Goal: Information Seeking & Learning: Learn about a topic

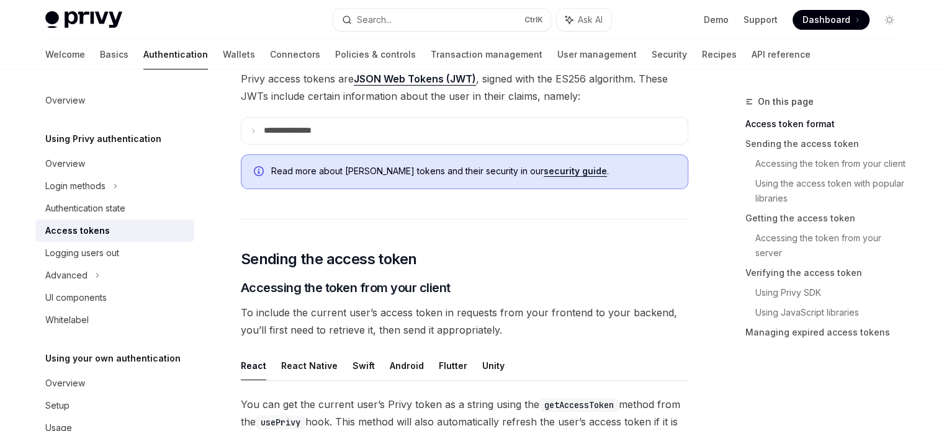
scroll to position [324, 0]
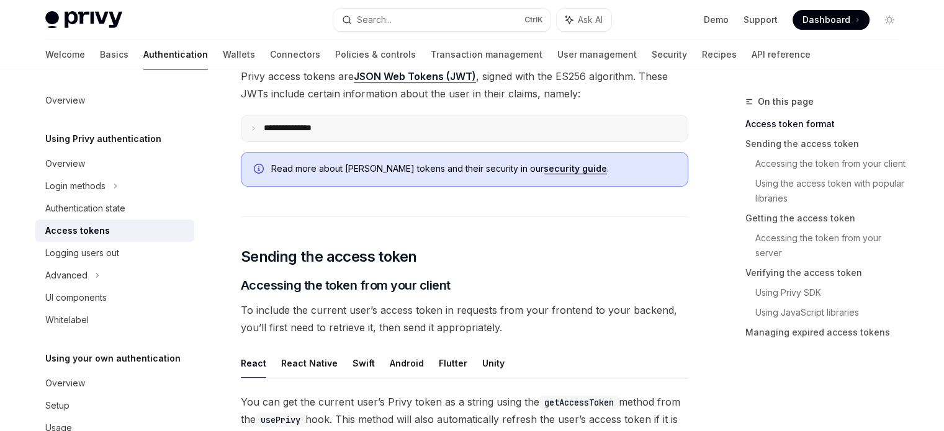
click at [269, 126] on p "**********" at bounding box center [298, 128] width 68 height 11
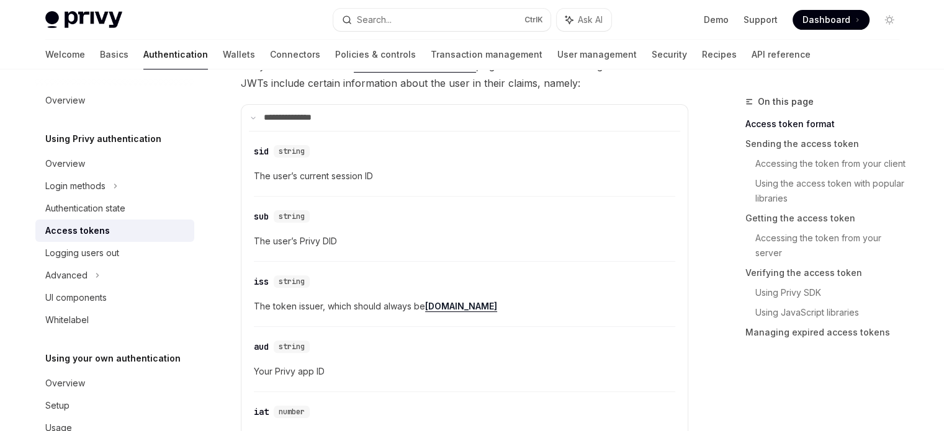
scroll to position [334, 0]
click at [295, 119] on p "**********" at bounding box center [295, 118] width 63 height 11
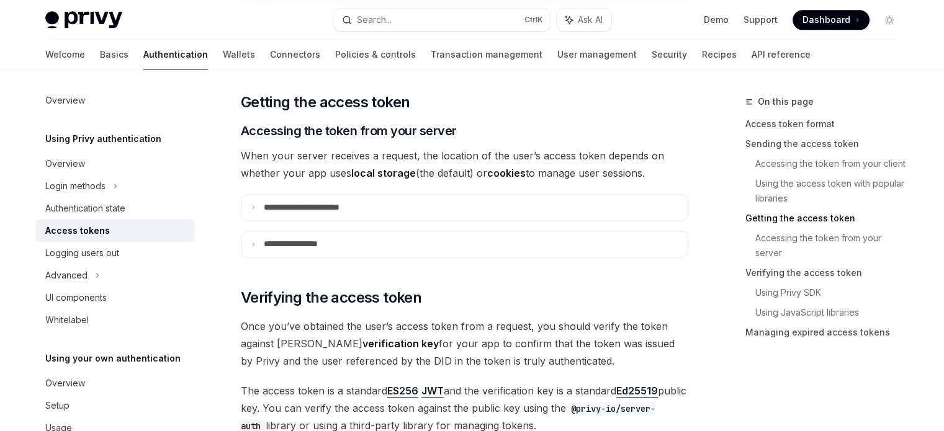
scroll to position [1571, 0]
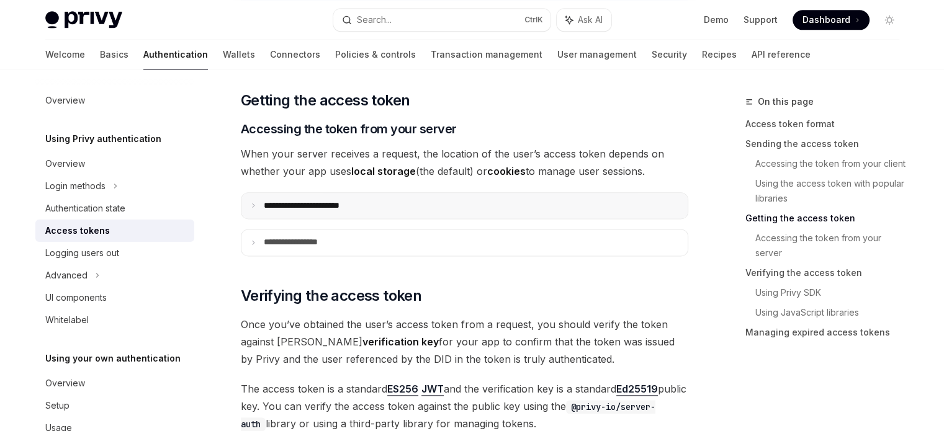
click at [320, 193] on summary "**********" at bounding box center [464, 206] width 446 height 26
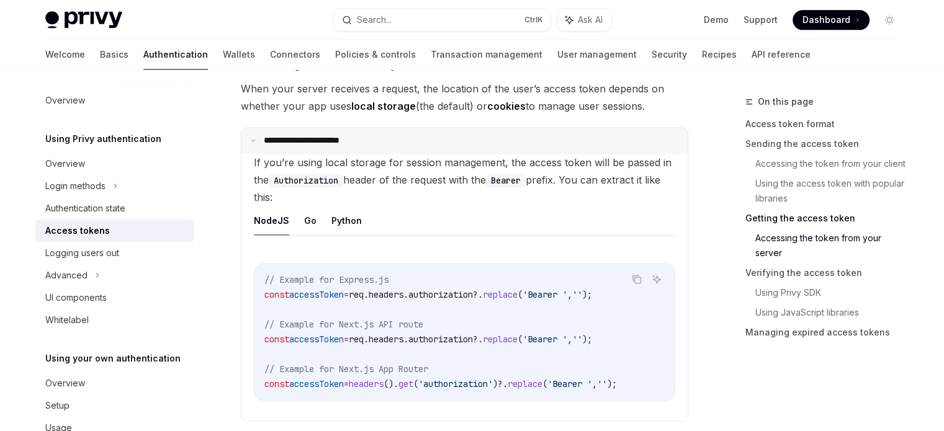
scroll to position [1640, 0]
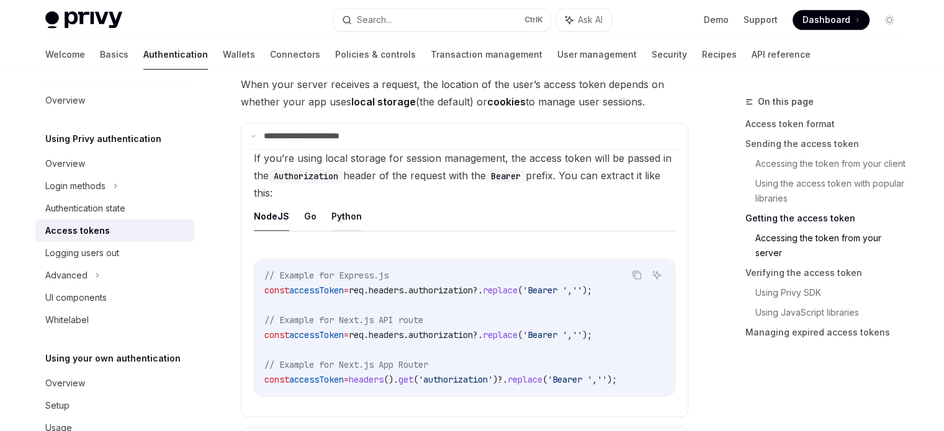
click at [350, 207] on button "Python" at bounding box center [346, 216] width 30 height 29
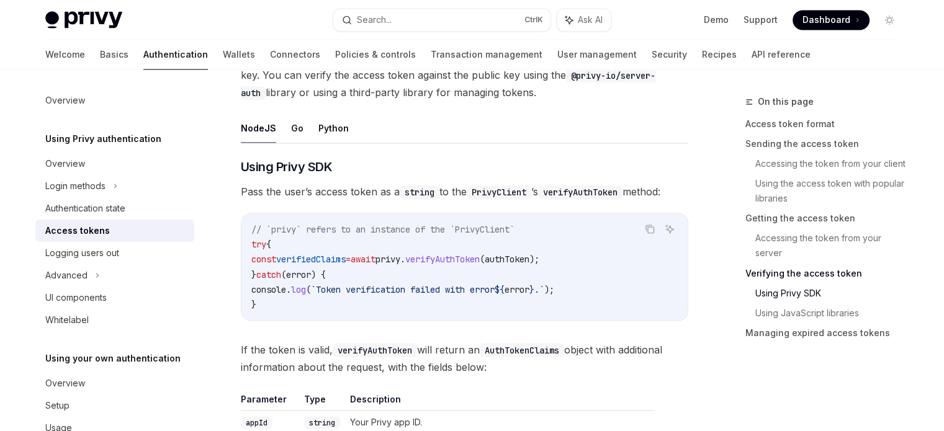
scroll to position [2097, 0]
click at [335, 119] on button "Python" at bounding box center [333, 126] width 30 height 29
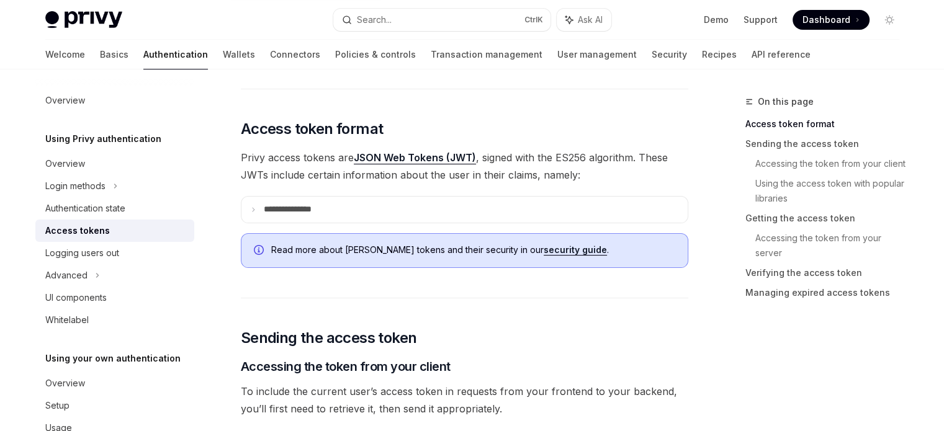
scroll to position [247, 0]
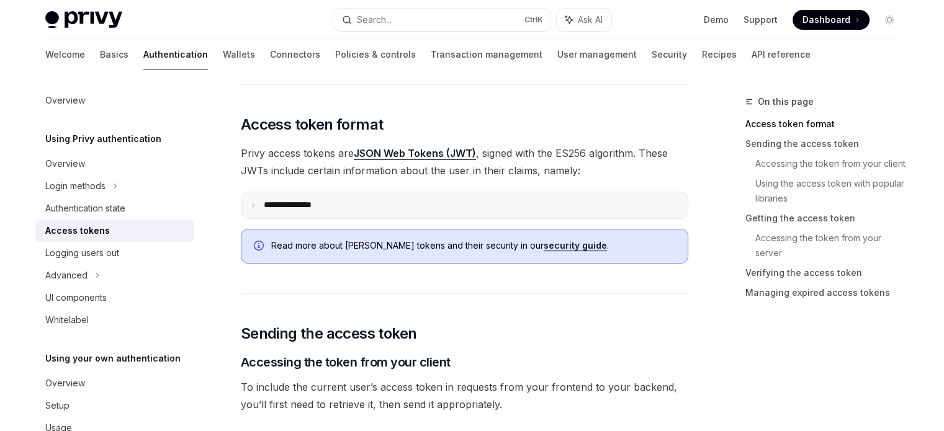
click at [311, 192] on summary "**********" at bounding box center [464, 205] width 446 height 26
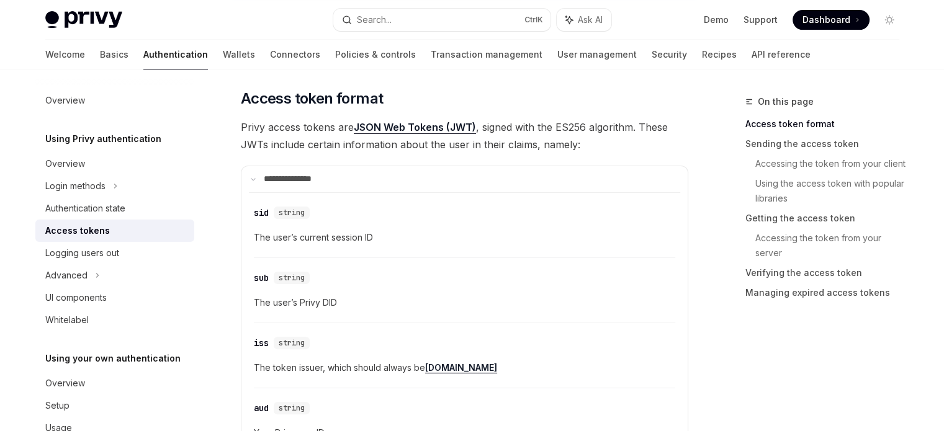
scroll to position [253, 0]
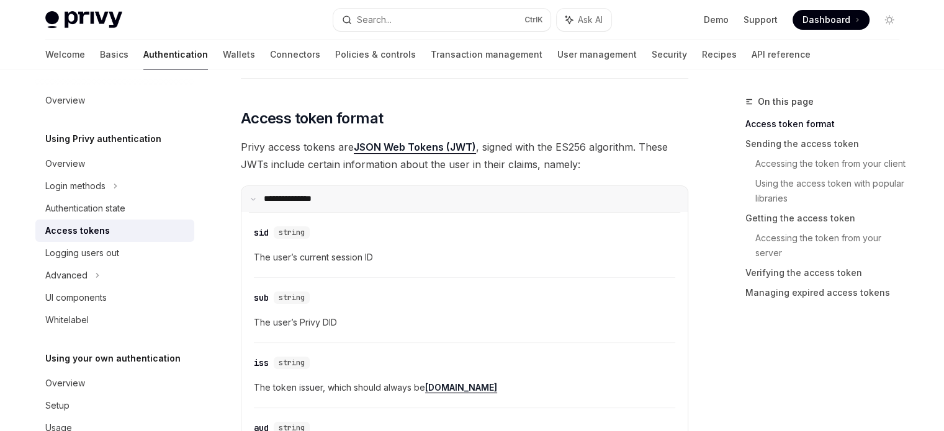
click at [310, 194] on p "**********" at bounding box center [295, 199] width 63 height 11
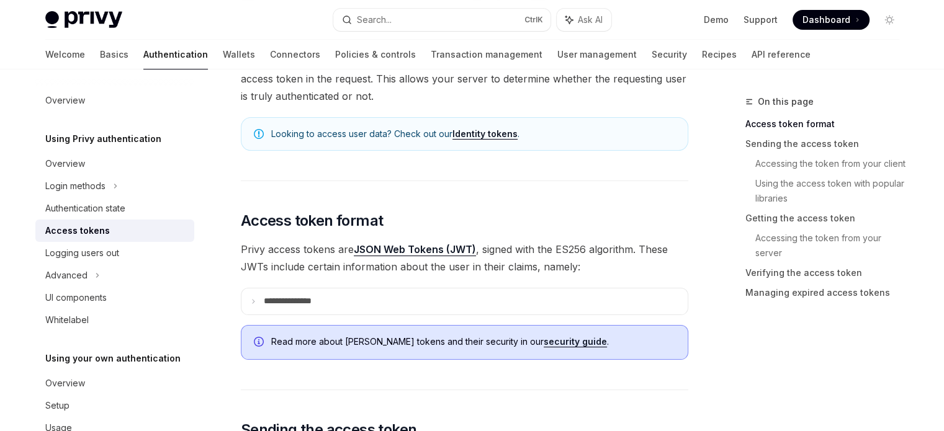
scroll to position [146, 0]
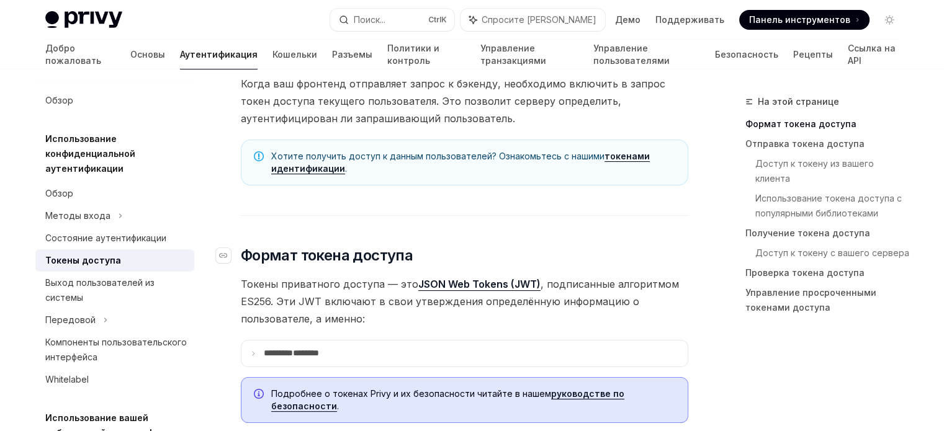
type textarea "*"
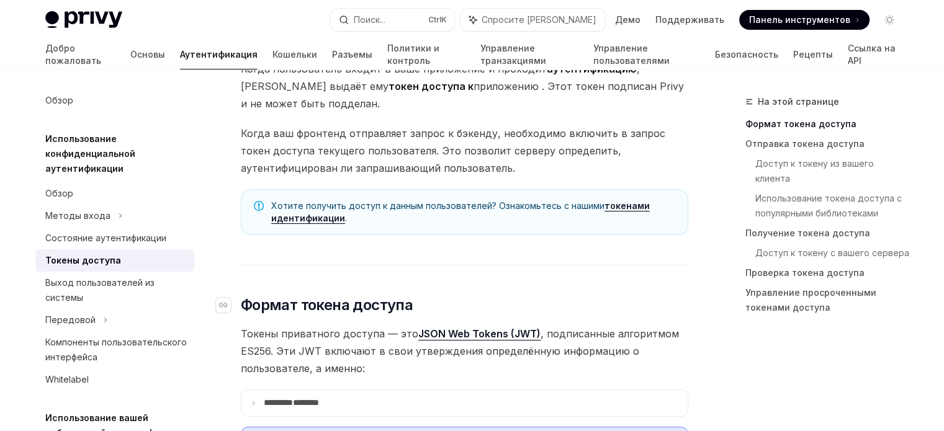
scroll to position [0, 0]
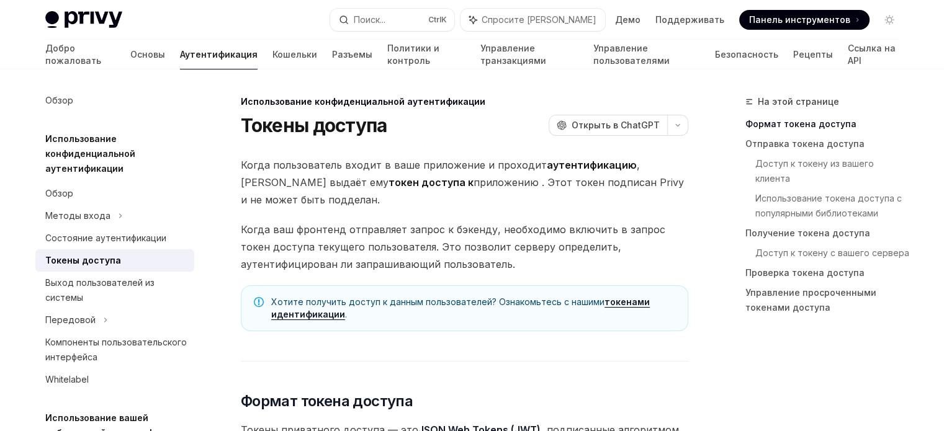
click at [583, 182] on font "приложению . Этот токен подписан Privy и не может быть подделан." at bounding box center [462, 191] width 443 height 30
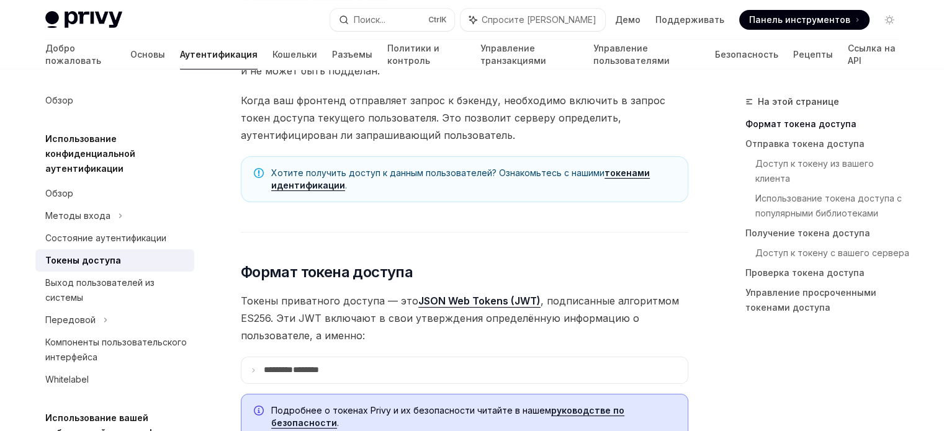
scroll to position [140, 0]
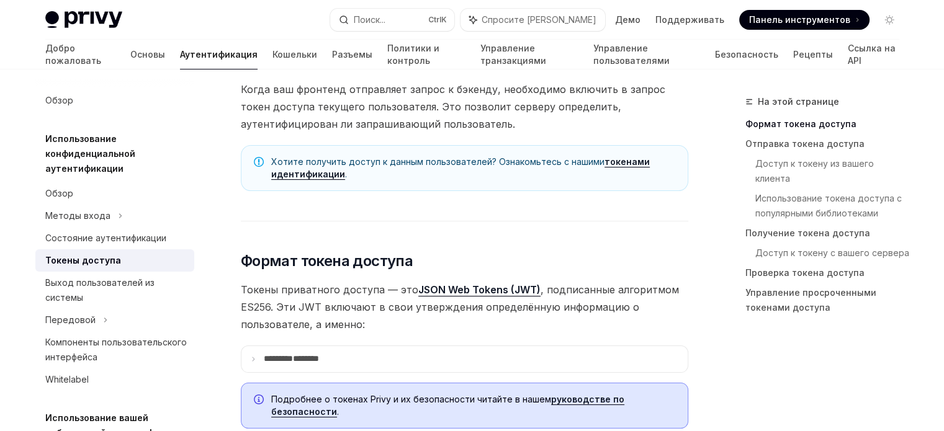
click at [366, 157] on font "Хотите получить доступ к данным пользователей? Ознакомьтесь с нашими" at bounding box center [437, 161] width 333 height 11
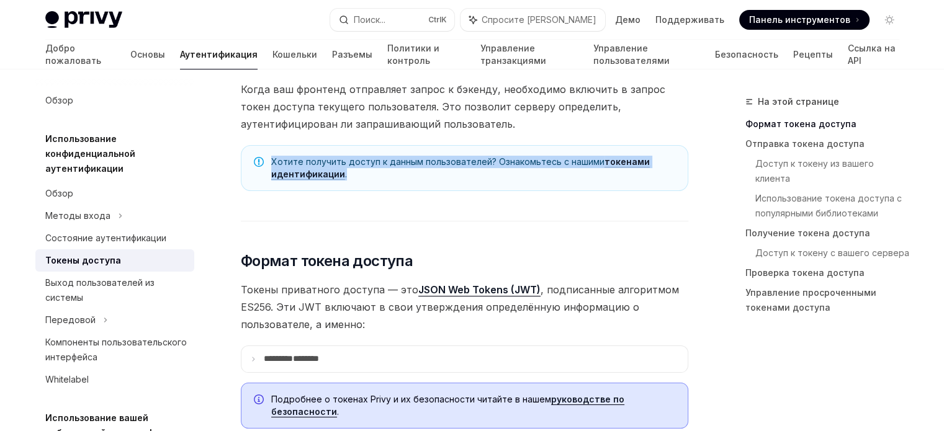
click at [366, 157] on font "Хотите получить доступ к данным пользователей? Ознакомьтесь с нашими" at bounding box center [437, 161] width 333 height 11
click at [394, 156] on font "Хотите получить доступ к данным пользователей? Ознакомьтесь с нашими" at bounding box center [437, 161] width 333 height 11
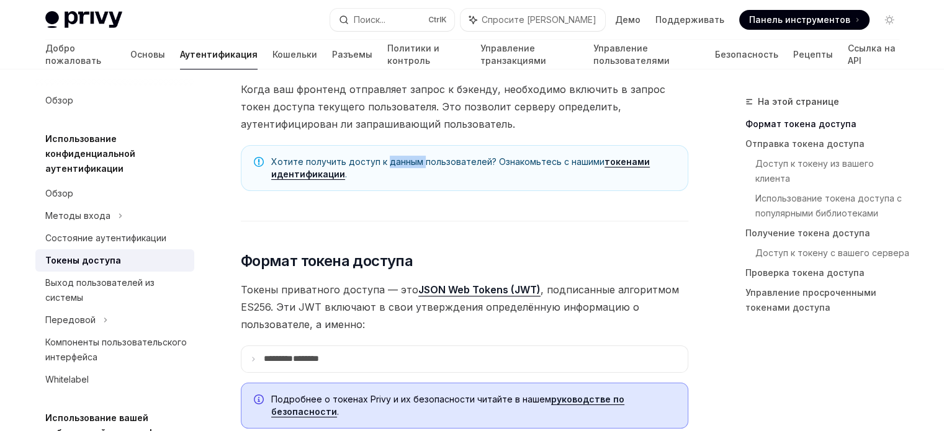
click at [394, 156] on font "Хотите получить доступ к данным пользователей? Ознакомьтесь с нашими" at bounding box center [437, 161] width 333 height 11
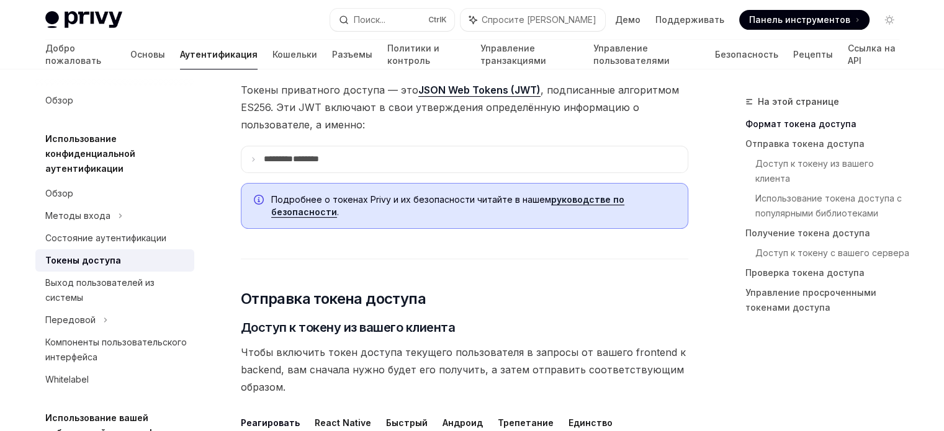
scroll to position [344, 0]
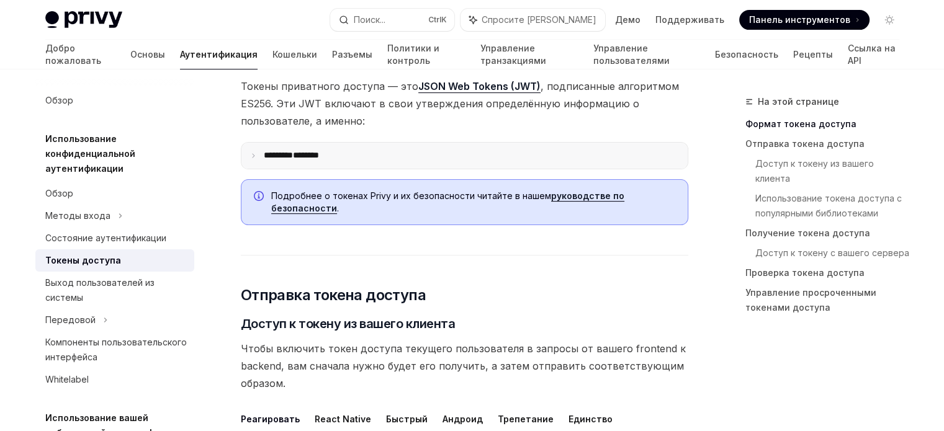
click at [377, 161] on summary "******** ********" at bounding box center [464, 156] width 446 height 26
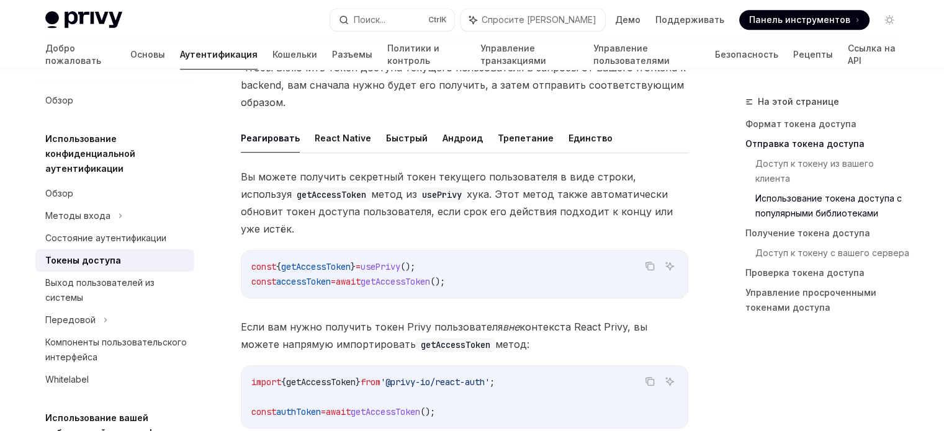
scroll to position [1033, 0]
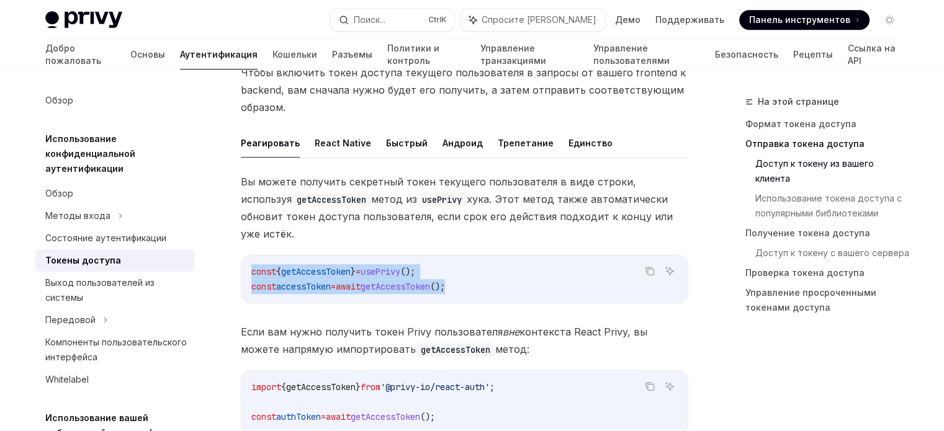
drag, startPoint x: 483, startPoint y: 265, endPoint x: 226, endPoint y: 248, distance: 257.5
copy code "const { getAccessToken } = usePrivy (); const accessToken = await getAccessToke…"
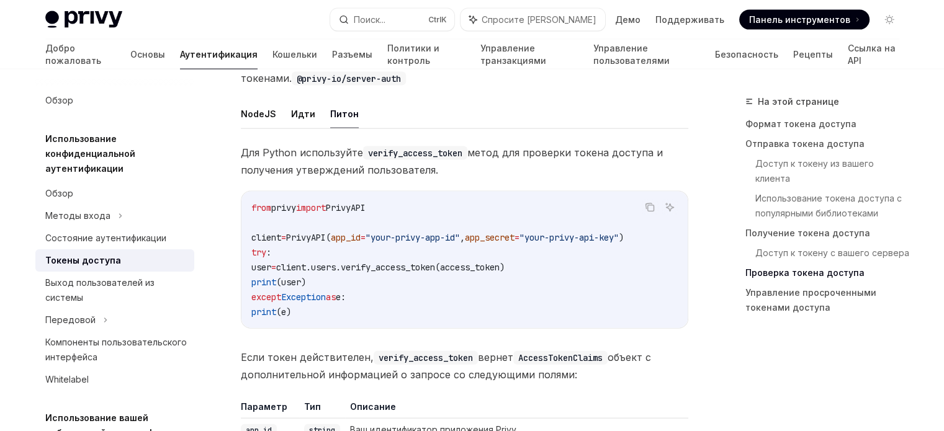
scroll to position [2681, 0]
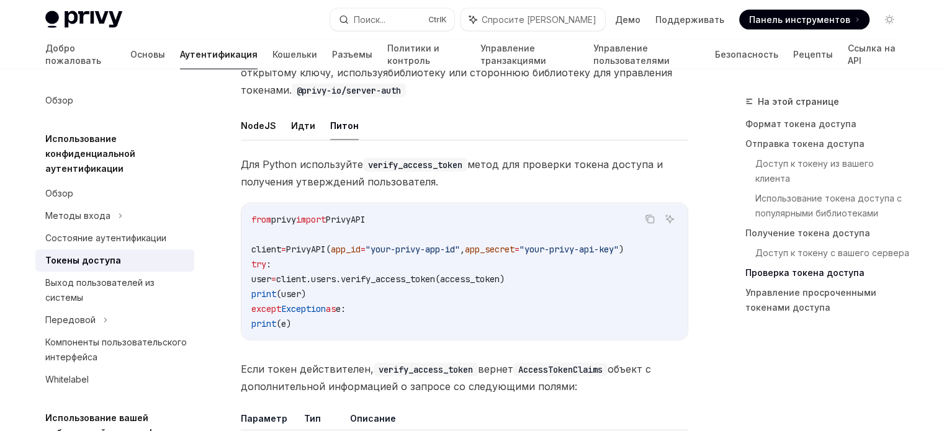
click at [325, 214] on span "import" at bounding box center [311, 219] width 30 height 11
click at [365, 214] on span "PrivyAPI" at bounding box center [346, 219] width 40 height 11
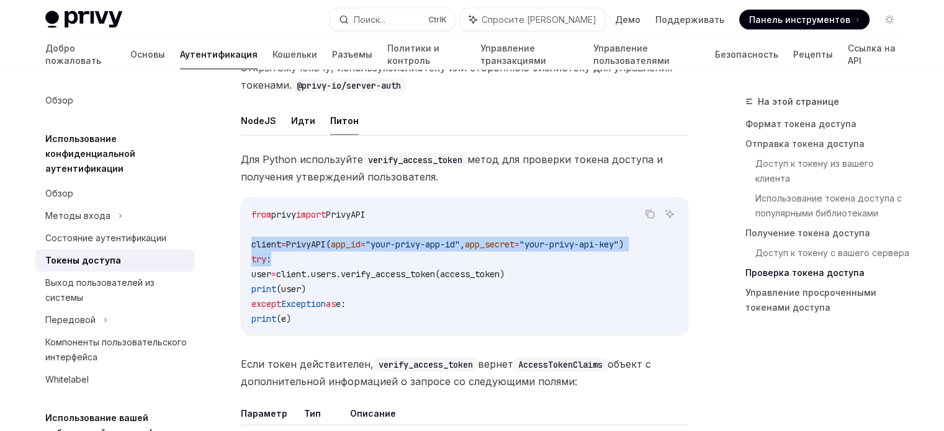
scroll to position [0, 9]
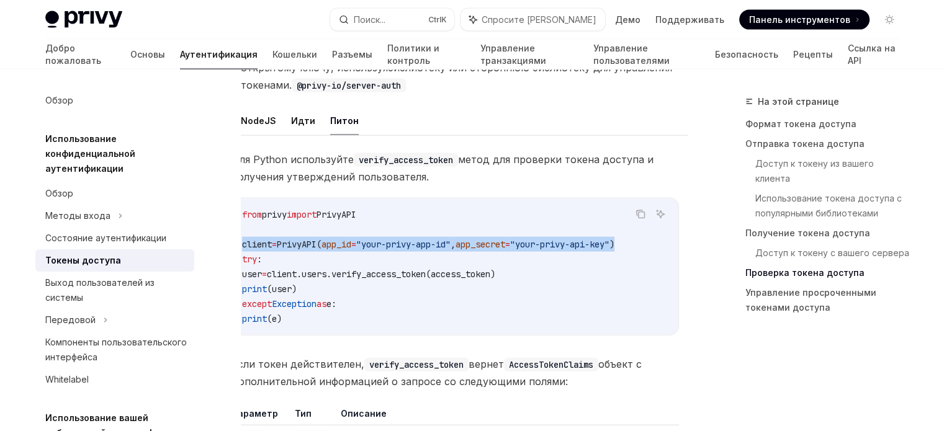
drag, startPoint x: 251, startPoint y: 231, endPoint x: 663, endPoint y: 231, distance: 412.7
click at [663, 231] on code "from privy import PrivyAPI client = PrivyAPI( app_id = "your-privy-app-id" , ap…" at bounding box center [455, 266] width 426 height 119
copy span "client = PrivyAPI( app_id = "your-privy-app-id" , app_secret = "your-privy-api-…"
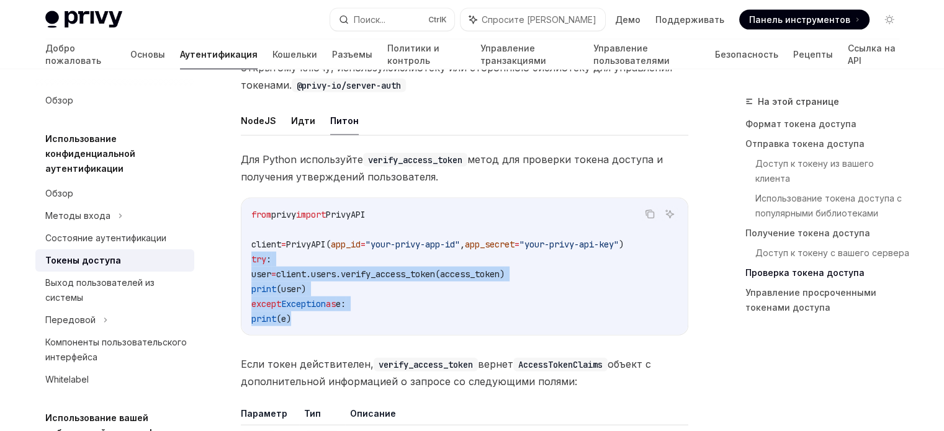
drag, startPoint x: 251, startPoint y: 243, endPoint x: 322, endPoint y: 305, distance: 94.1
click at [322, 305] on code "from privy import PrivyAPI client = PrivyAPI( app_id = "your-privy-app-id" , ap…" at bounding box center [464, 266] width 426 height 119
copy code "try : user = client.users.verify_access_token(access_token) print (user) except…"
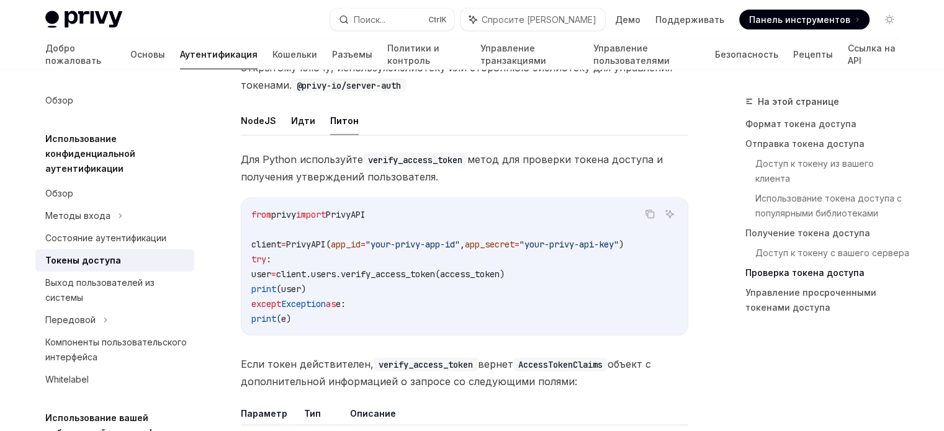
click at [366, 209] on span "PrivyAPI" at bounding box center [346, 214] width 40 height 11
copy code "from privy import PrivyAPI"
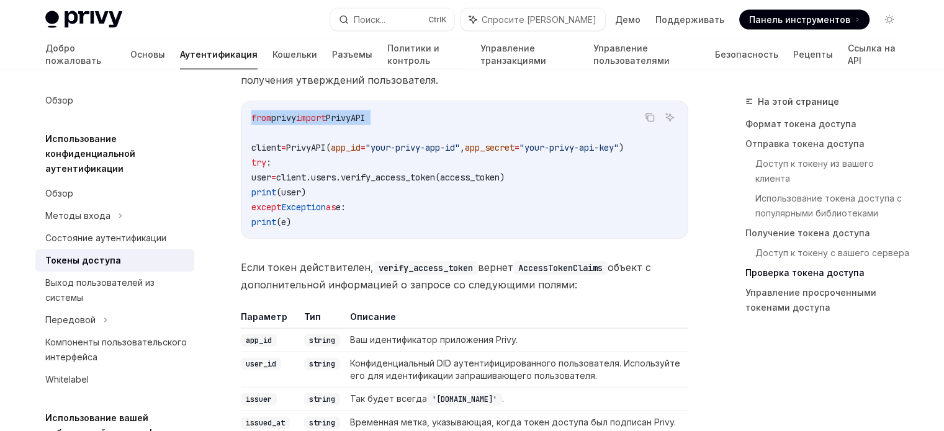
scroll to position [2782, 0]
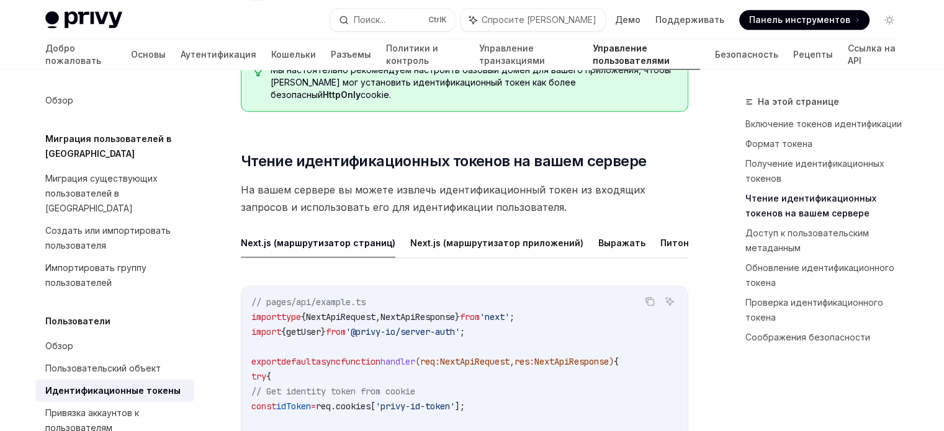
scroll to position [1653, 0]
click at [660, 240] on font "Питон" at bounding box center [674, 242] width 29 height 11
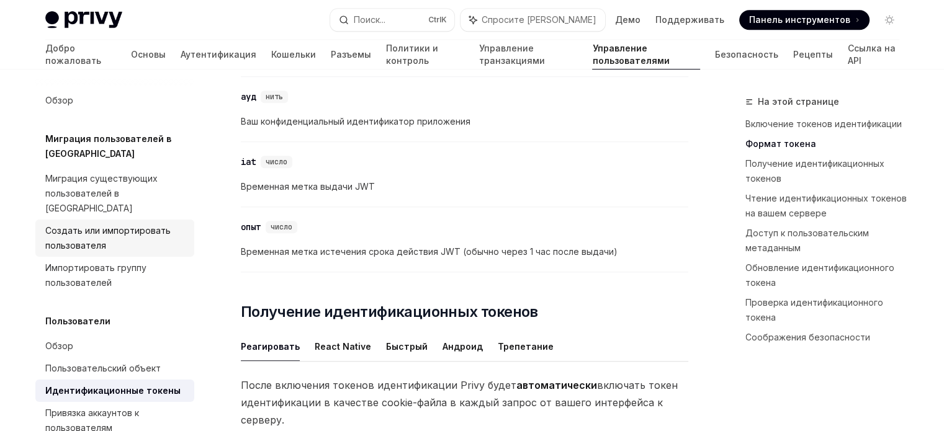
scroll to position [902, 0]
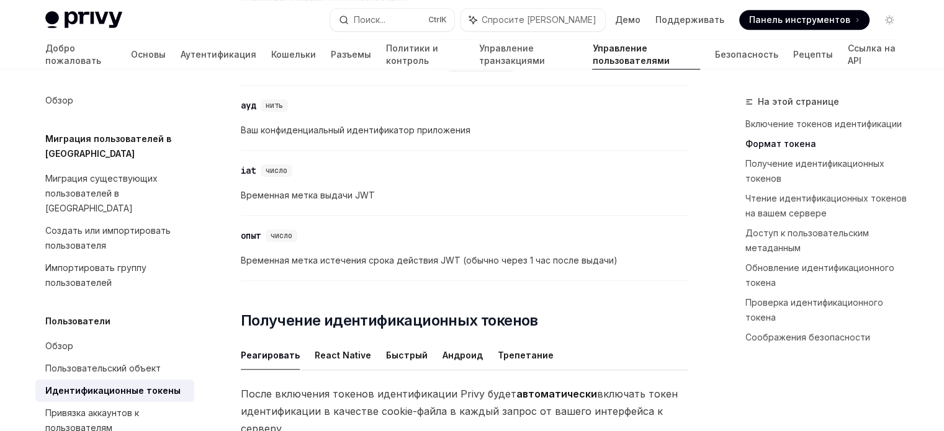
click at [92, 14] on img at bounding box center [83, 19] width 77 height 17
type textarea "*"
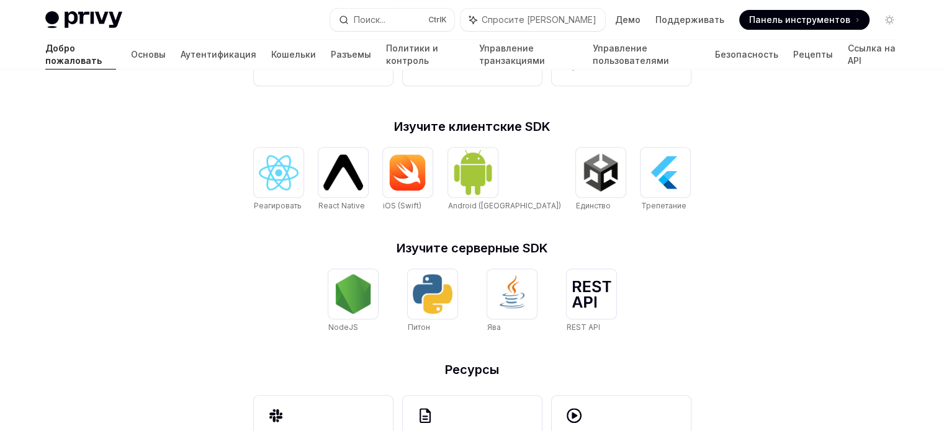
scroll to position [611, 0]
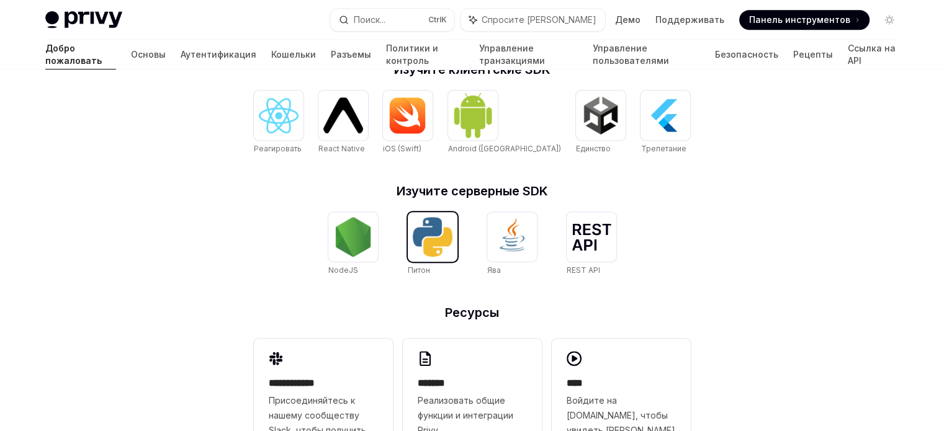
click at [420, 228] on img at bounding box center [433, 237] width 40 height 40
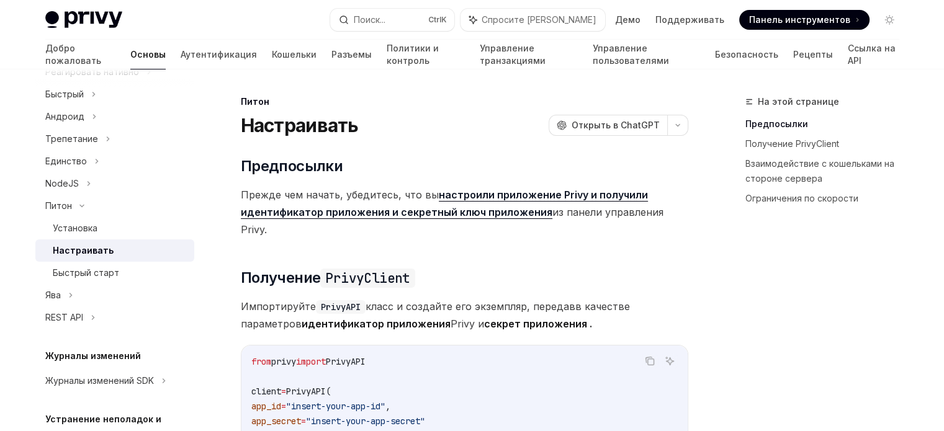
type textarea "*"
click at [639, 125] on font "Открыть в ChatGPT" at bounding box center [616, 125] width 88 height 11
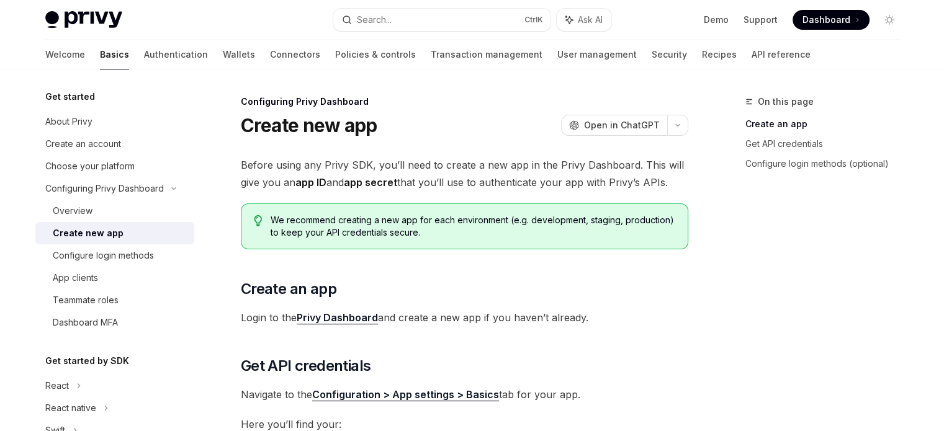
type textarea "*"
